Goal: Find specific page/section: Find specific page/section

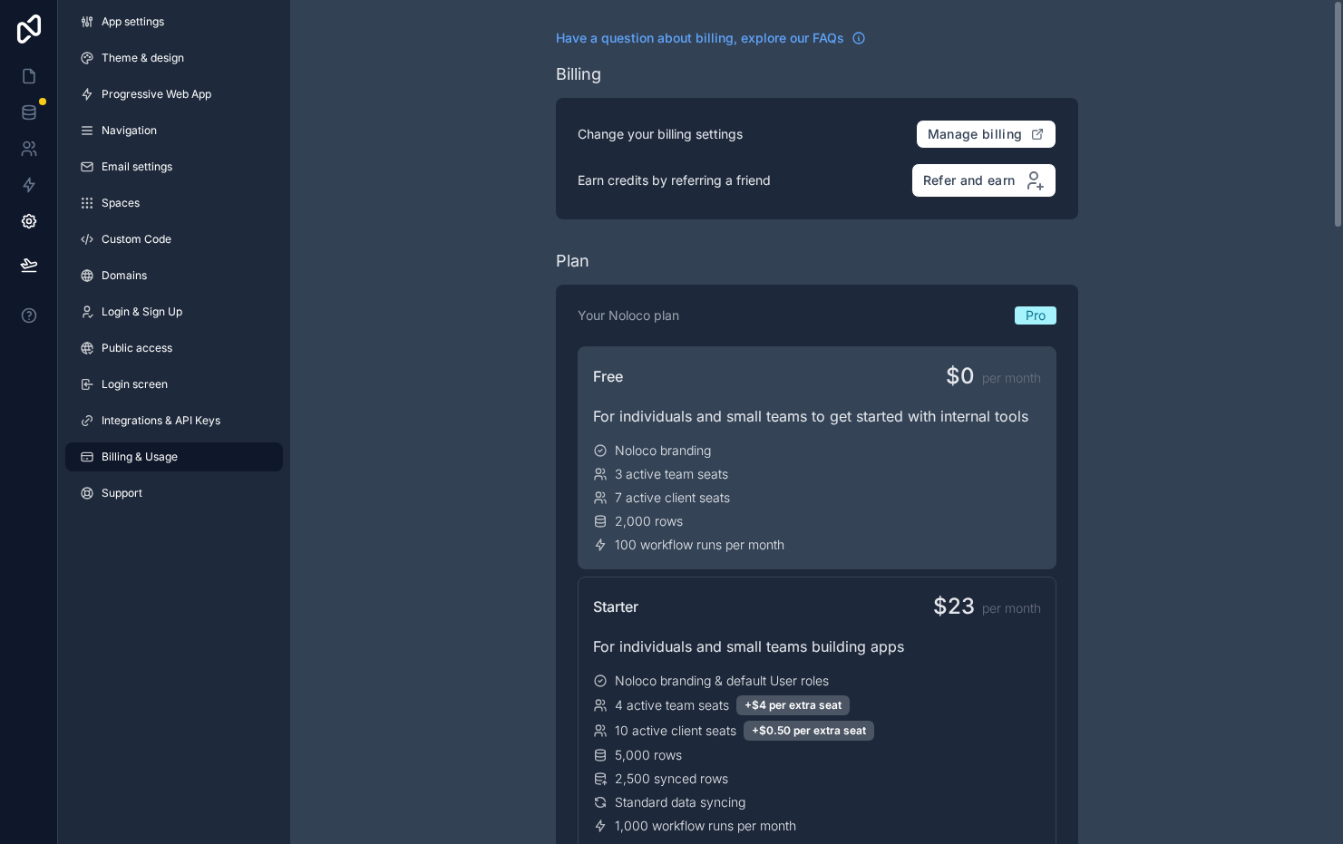
scroll to position [11, 0]
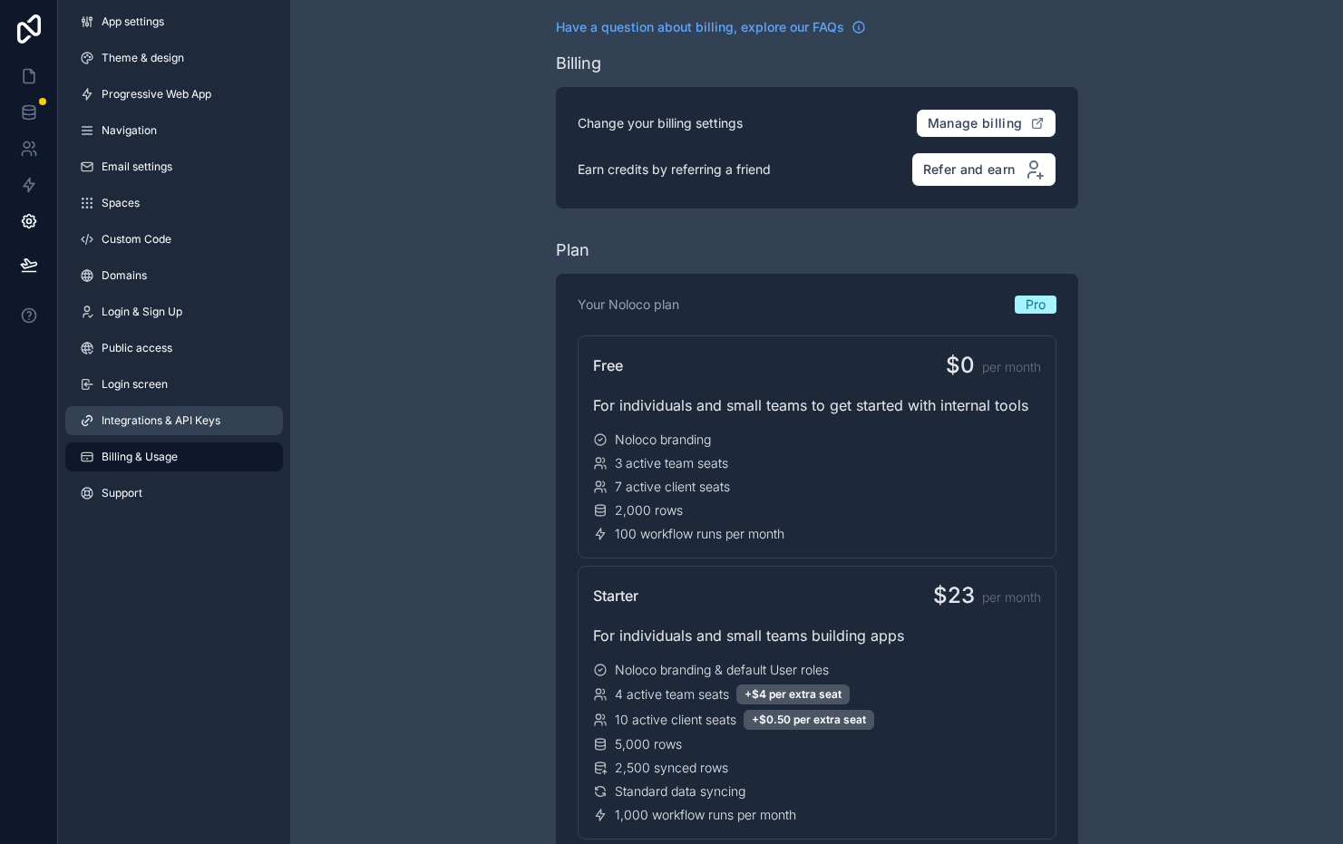
click at [174, 408] on link "Integrations & API Keys" at bounding box center [174, 420] width 218 height 29
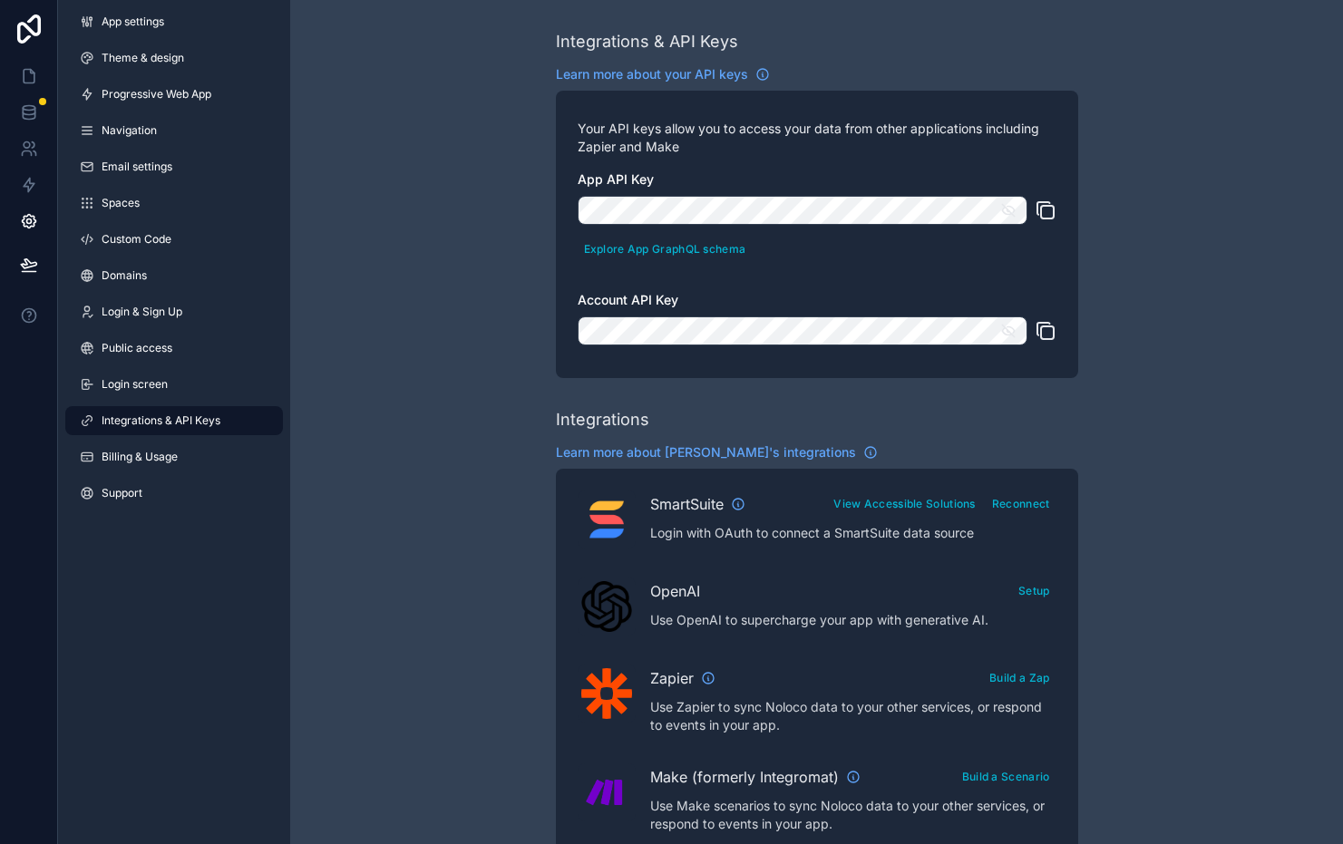
click at [1051, 213] on icon "scrollable content" at bounding box center [1046, 211] width 22 height 22
click at [1006, 210] on icon "scrollable content" at bounding box center [1008, 210] width 16 height 16
click at [1049, 210] on icon "scrollable content" at bounding box center [1046, 211] width 22 height 22
click at [28, 107] on icon at bounding box center [29, 112] width 18 height 18
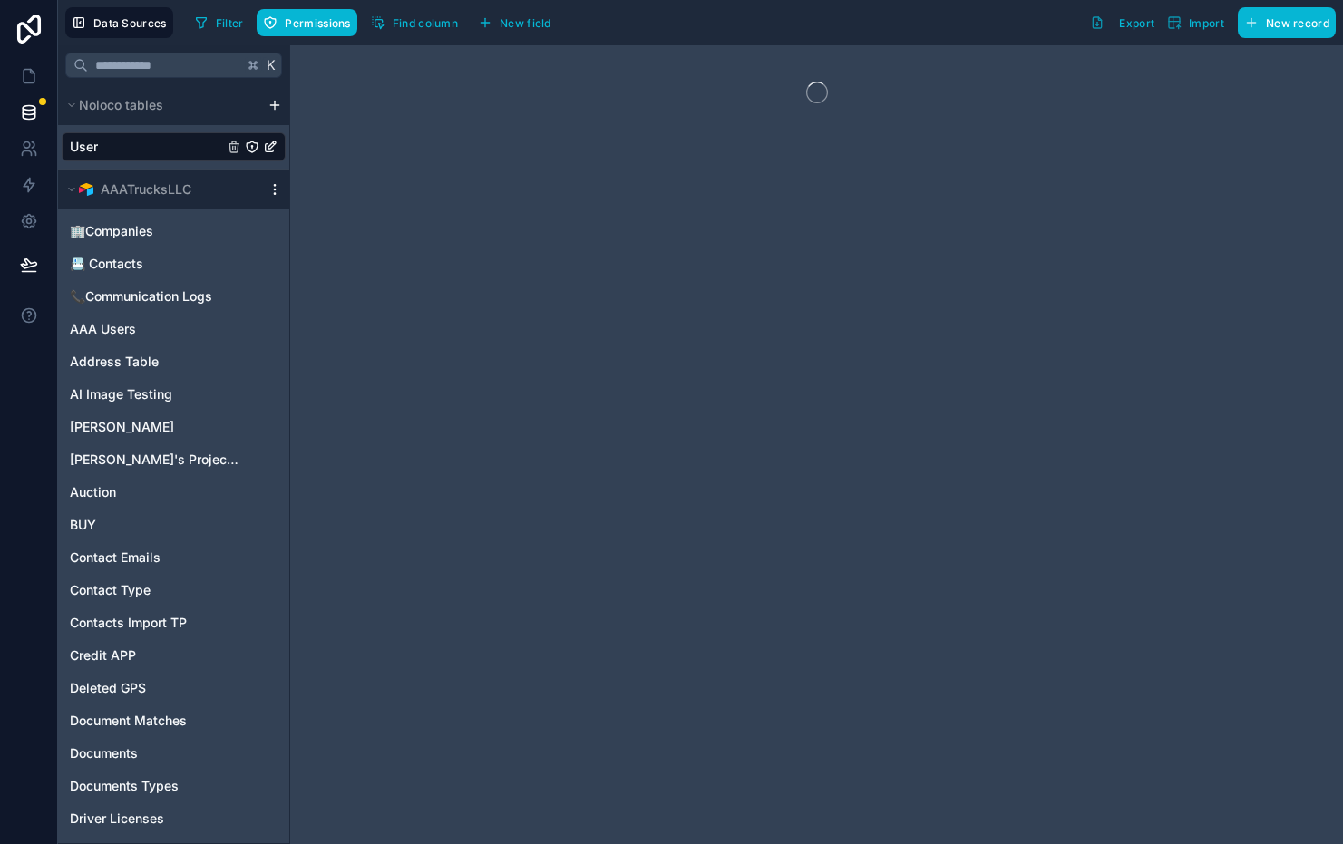
click at [272, 185] on icon "scrollable content" at bounding box center [275, 189] width 15 height 15
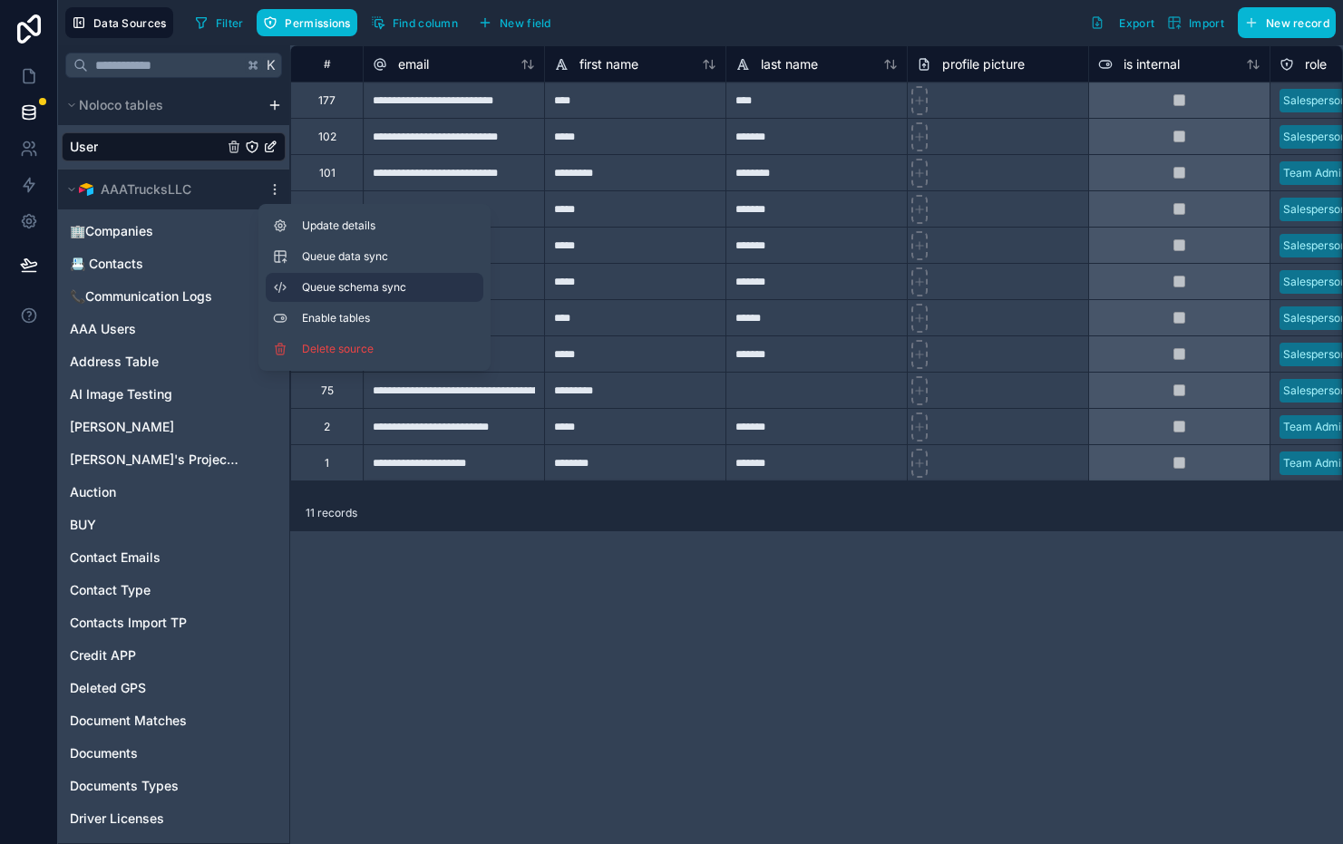
click at [337, 280] on span "Queue schema sync" at bounding box center [367, 287] width 131 height 15
click at [336, 262] on span "Queue data sync" at bounding box center [367, 256] width 131 height 15
click at [32, 77] on icon at bounding box center [29, 76] width 18 height 18
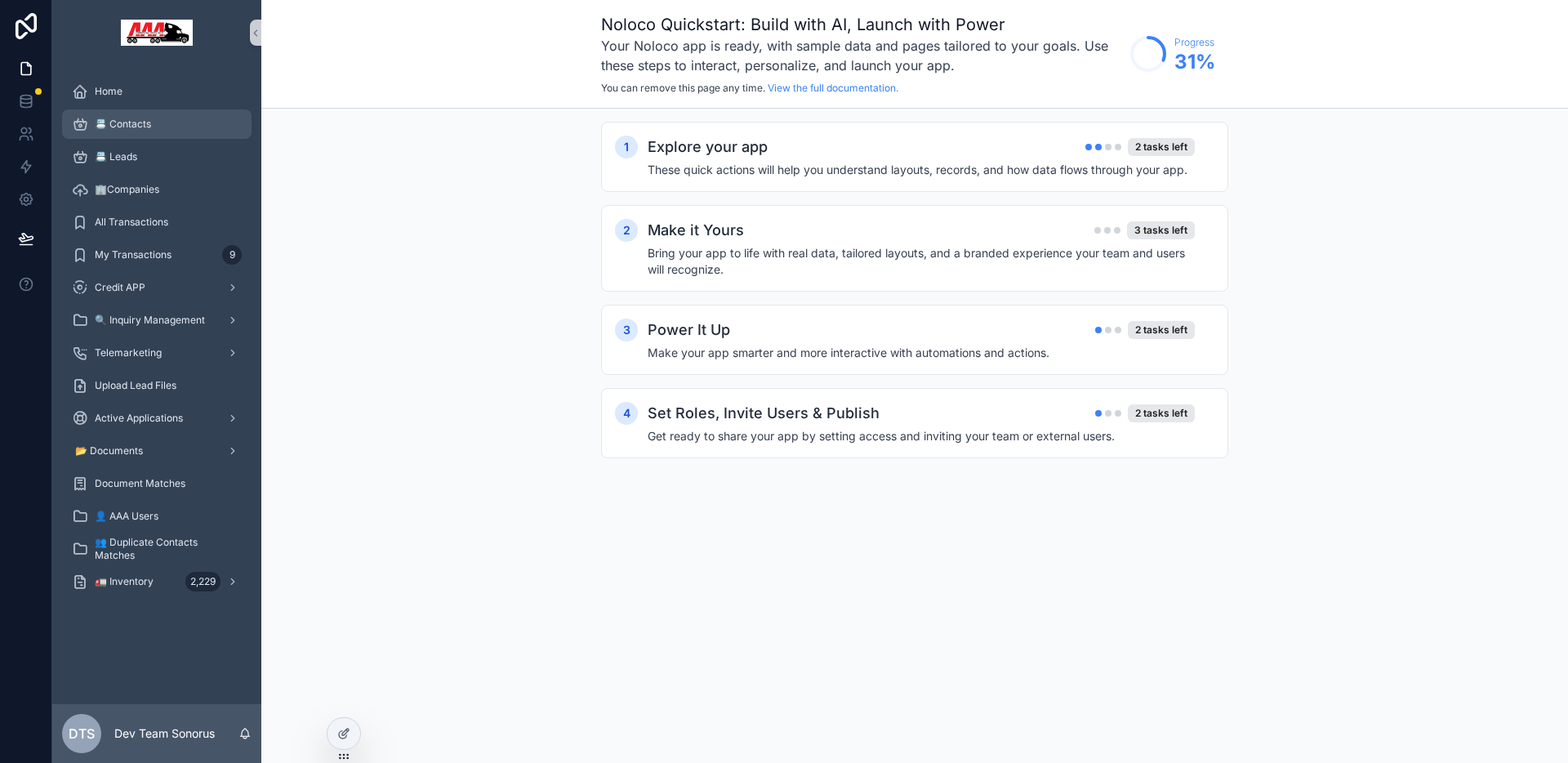
click at [102, 121] on span "📇 Contacts" at bounding box center [122, 124] width 57 height 14
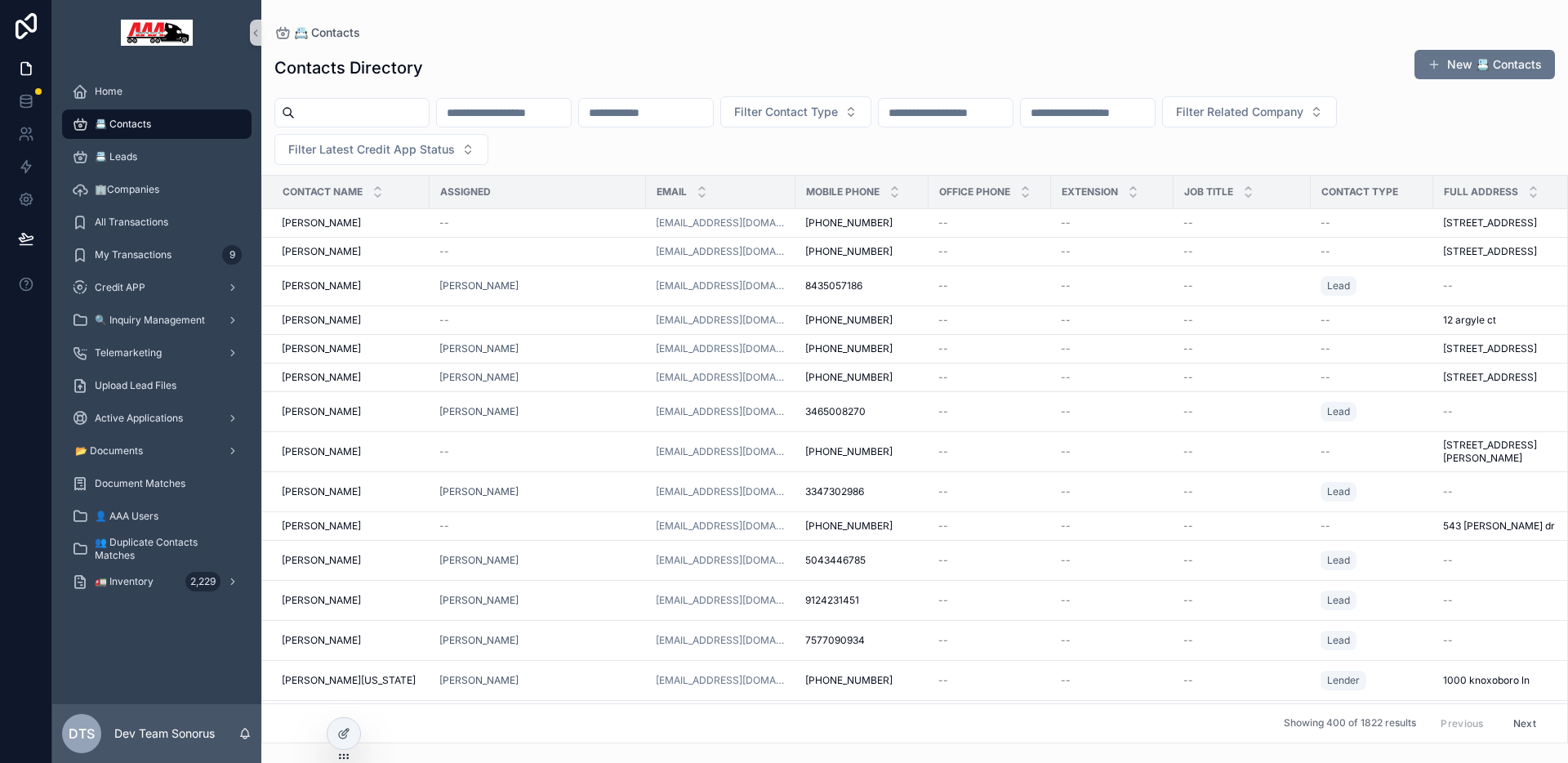
click at [362, 105] on input "scrollable content" at bounding box center [361, 112] width 134 height 23
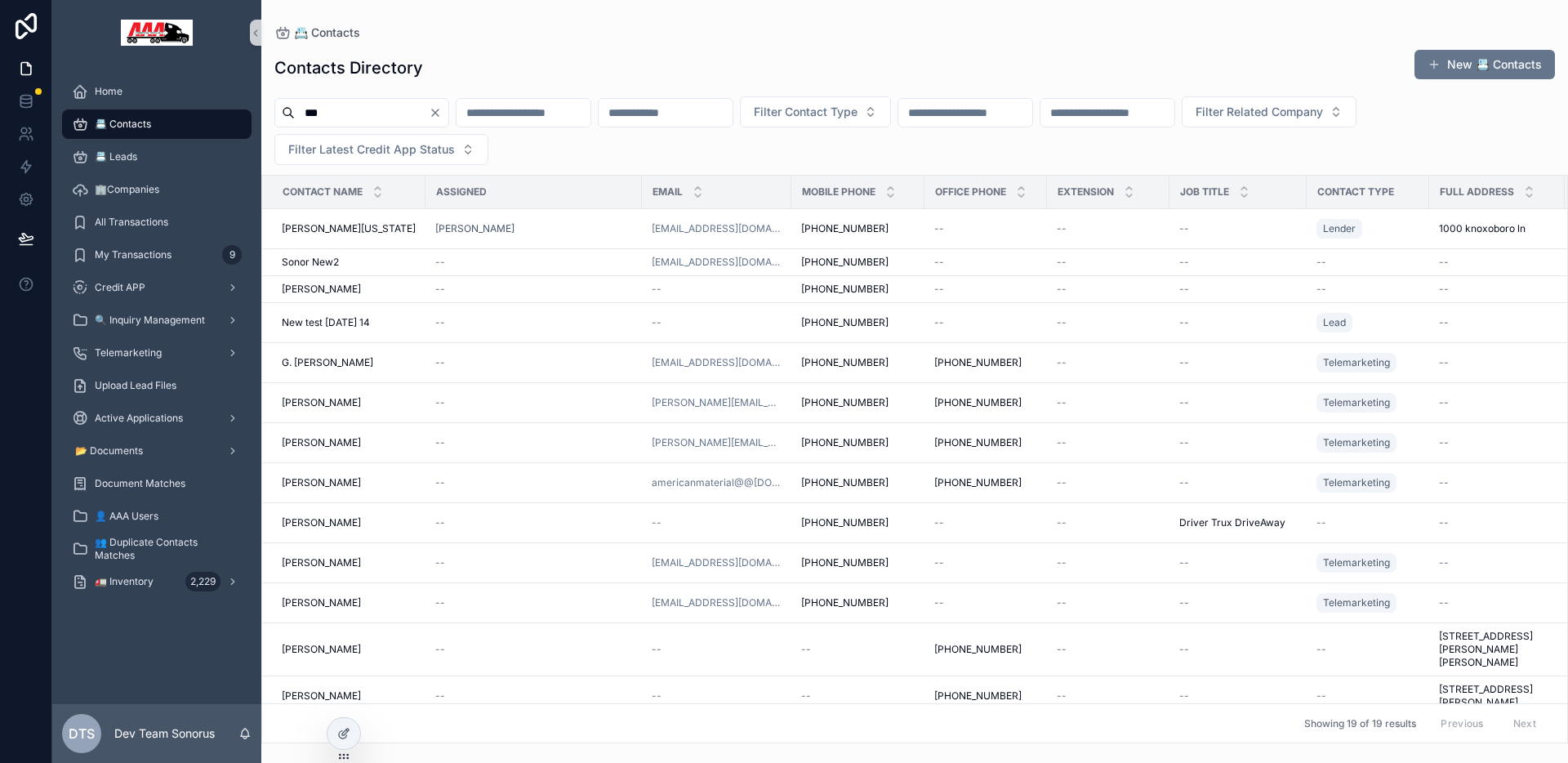
type input "***"
